Goal: Transaction & Acquisition: Obtain resource

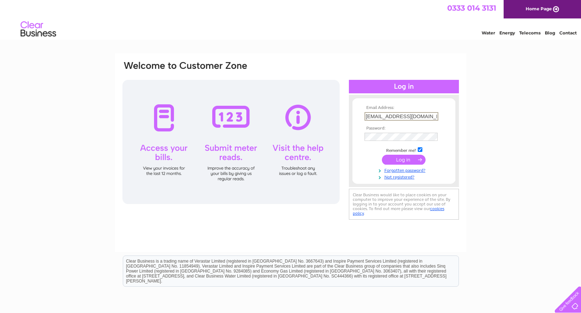
type input "alimack@authenticfitness.co.uk"
click at [404, 159] on input "submit" at bounding box center [404, 160] width 44 height 10
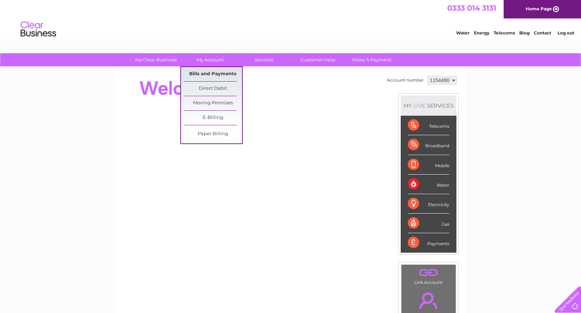
click at [218, 75] on link "Bills and Payments" at bounding box center [213, 74] width 59 height 14
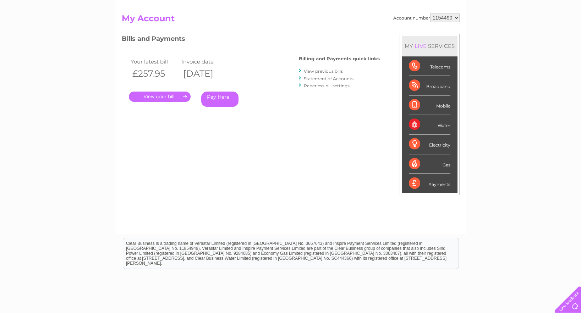
scroll to position [68, 0]
click at [307, 72] on link "View previous bills" at bounding box center [323, 70] width 39 height 5
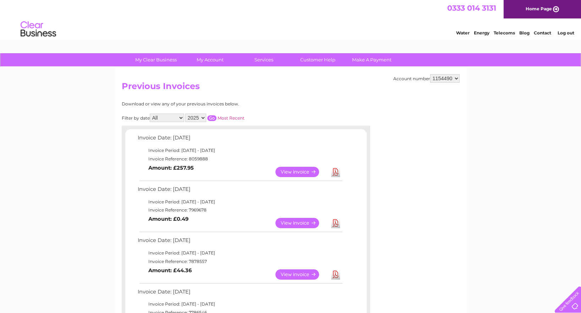
click at [295, 272] on link "View" at bounding box center [301, 274] width 52 height 10
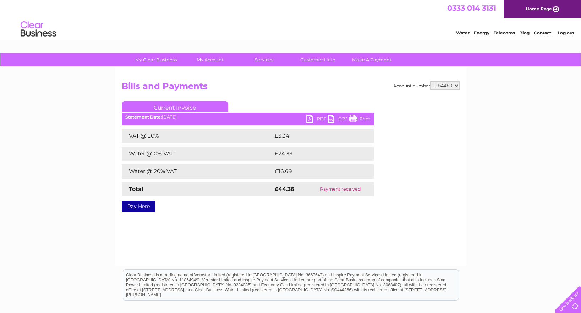
click at [317, 121] on link "PDF" at bounding box center [316, 120] width 21 height 10
